Goal: Transaction & Acquisition: Book appointment/travel/reservation

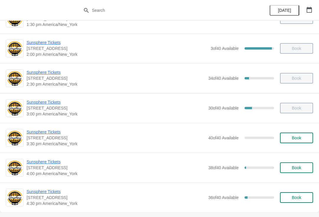
scroll to position [280, 0]
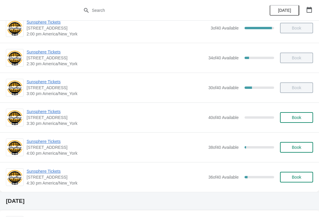
click at [296, 146] on span "Book" at bounding box center [295, 147] width 9 height 5
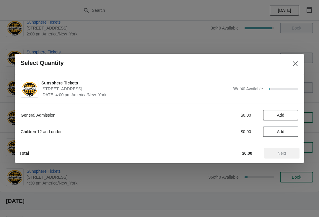
click at [287, 115] on span "Add" at bounding box center [280, 115] width 25 height 5
click at [293, 114] on icon at bounding box center [290, 115] width 6 height 6
click at [288, 156] on button "Next" at bounding box center [281, 153] width 35 height 11
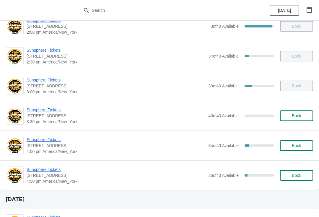
scroll to position [281, 0]
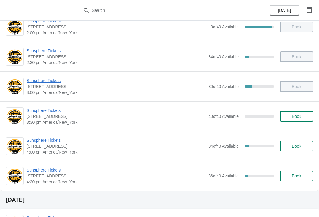
click at [55, 141] on span "Sunsphere Tickets" at bounding box center [116, 140] width 178 height 6
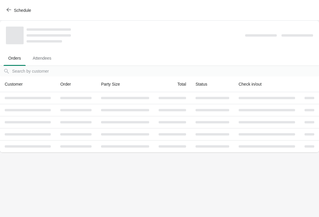
scroll to position [0, 0]
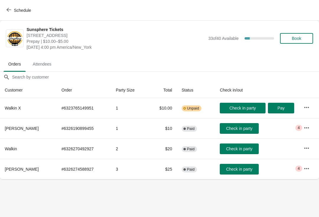
click at [243, 173] on button "Check in party" at bounding box center [239, 169] width 39 height 11
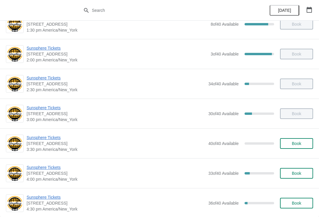
scroll to position [253, 0]
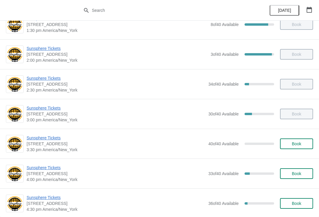
click at [49, 170] on span "Sunsphere Tickets" at bounding box center [116, 168] width 178 height 6
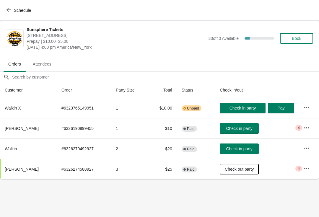
scroll to position [0, 0]
